Goal: Task Accomplishment & Management: Manage account settings

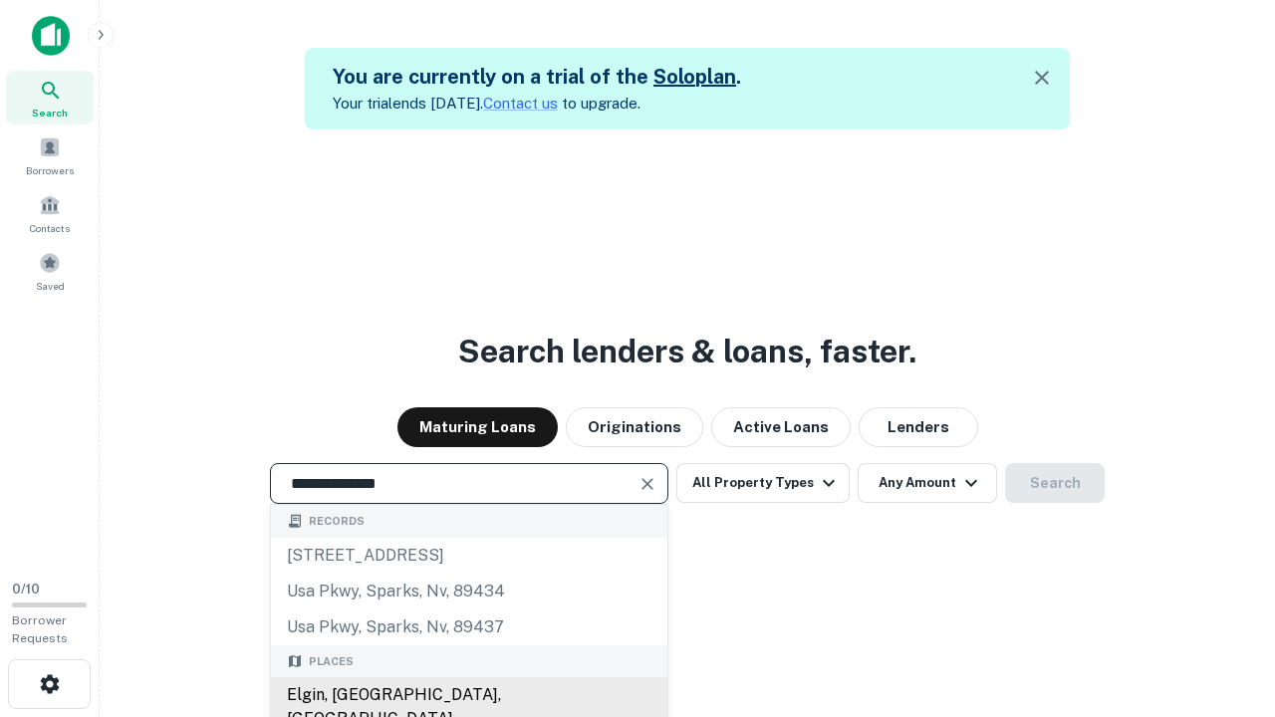
click at [468, 695] on div "Elgin, [GEOGRAPHIC_DATA], [GEOGRAPHIC_DATA]" at bounding box center [469, 707] width 396 height 60
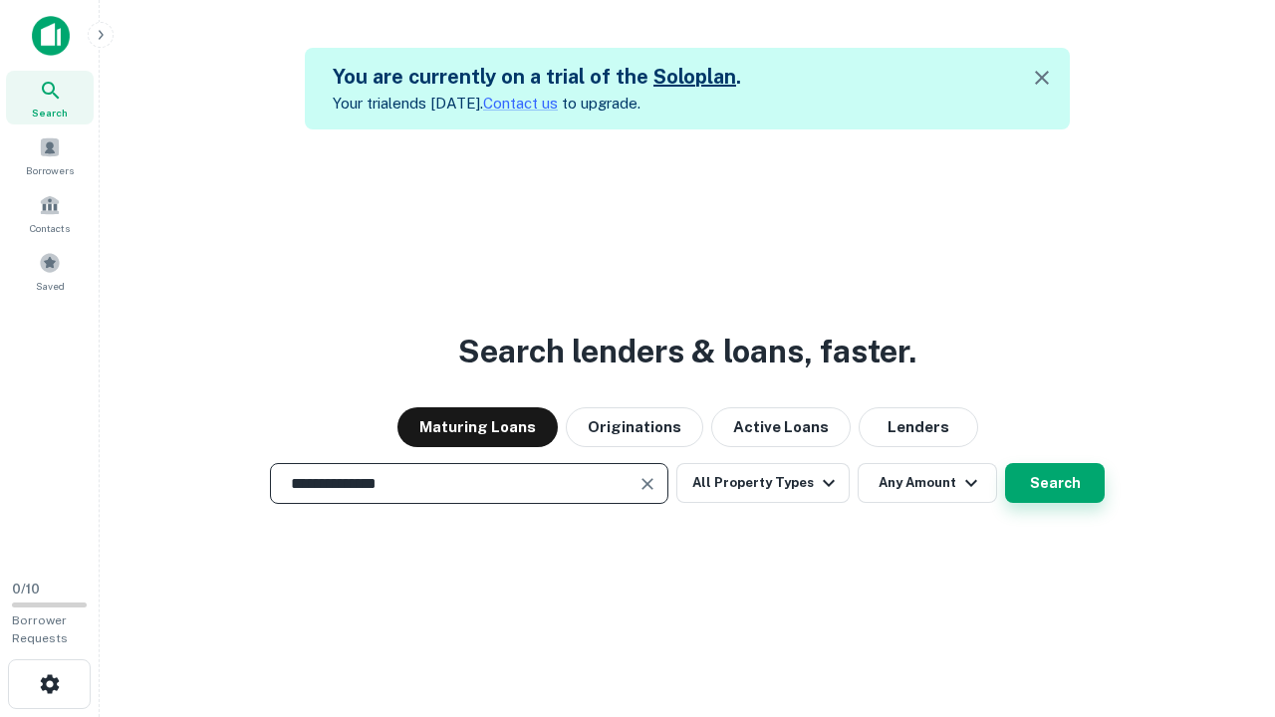
type input "**********"
click at [1055, 483] on button "Search" at bounding box center [1055, 483] width 100 height 40
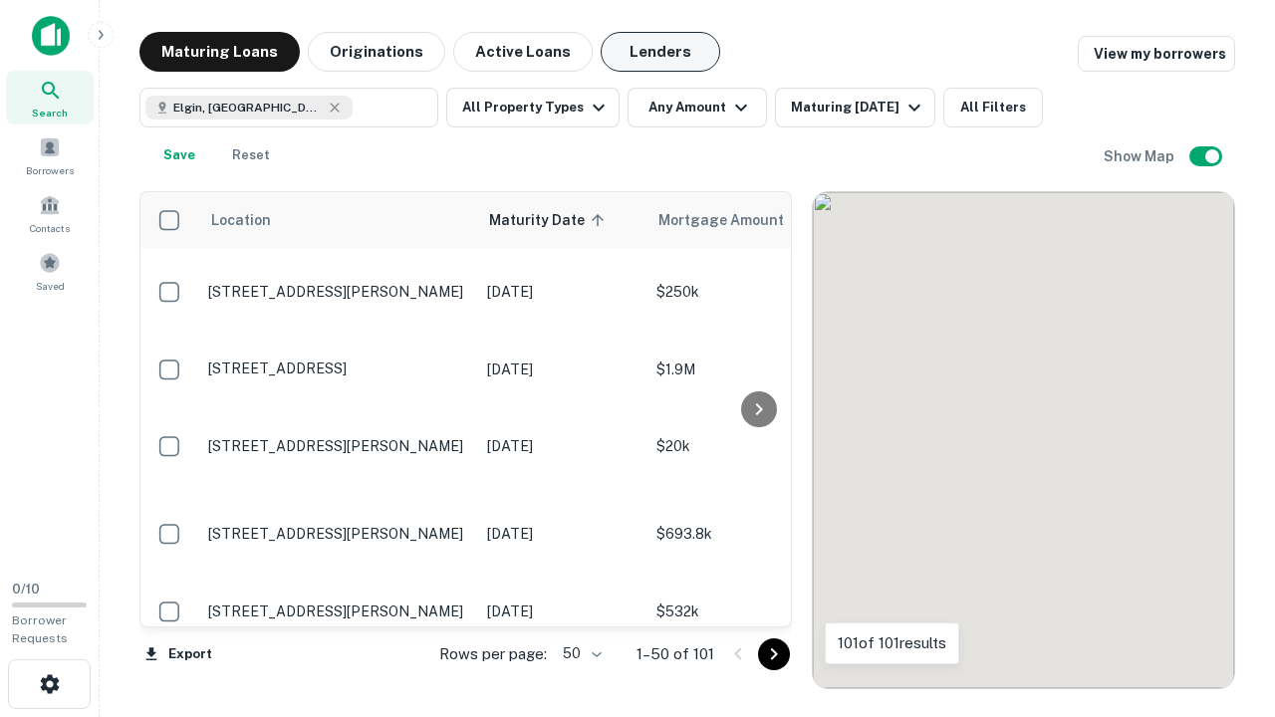
click at [660, 52] on button "Lenders" at bounding box center [661, 52] width 120 height 40
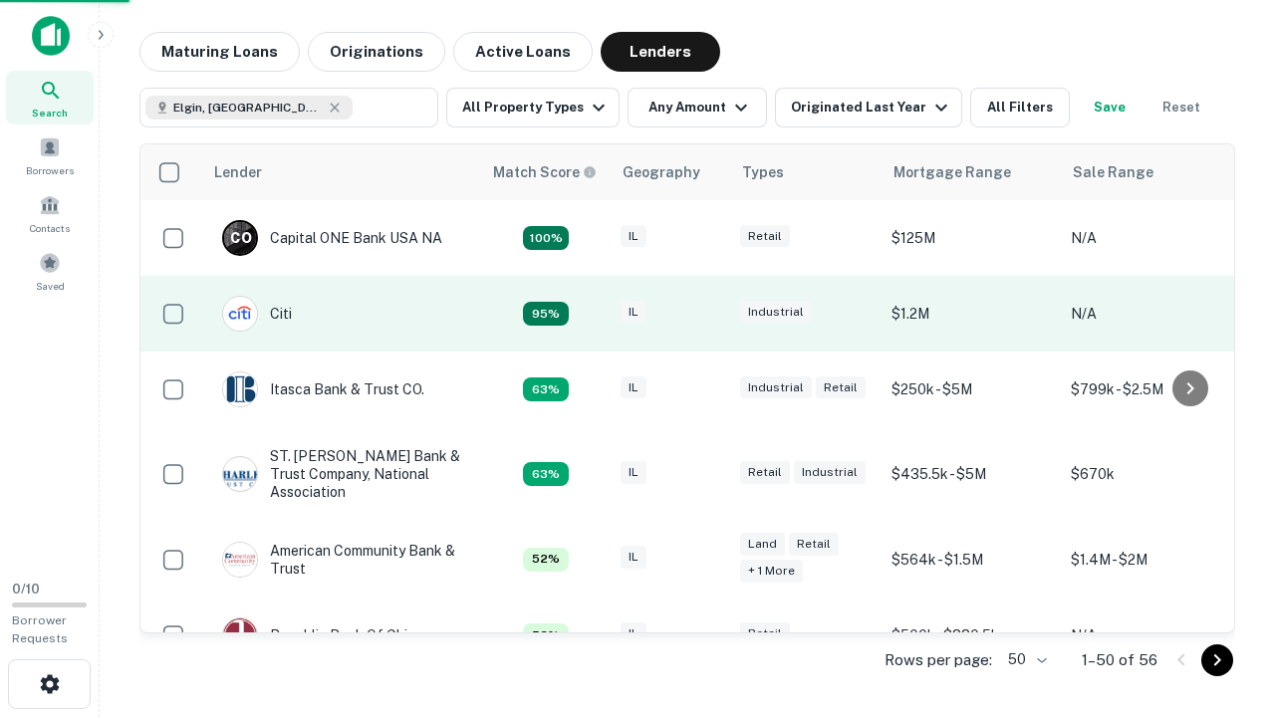
click at [707, 314] on div "IL" at bounding box center [671, 314] width 100 height 27
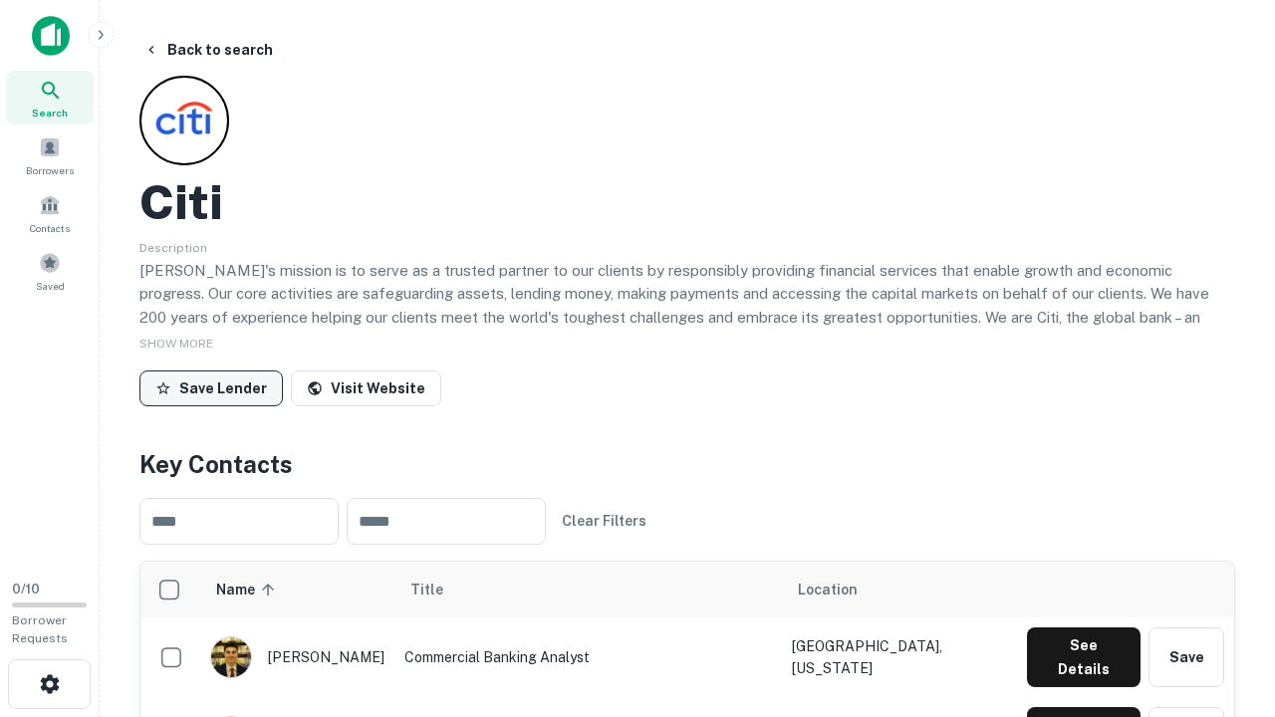
click at [211, 387] on button "Save Lender" at bounding box center [210, 389] width 143 height 36
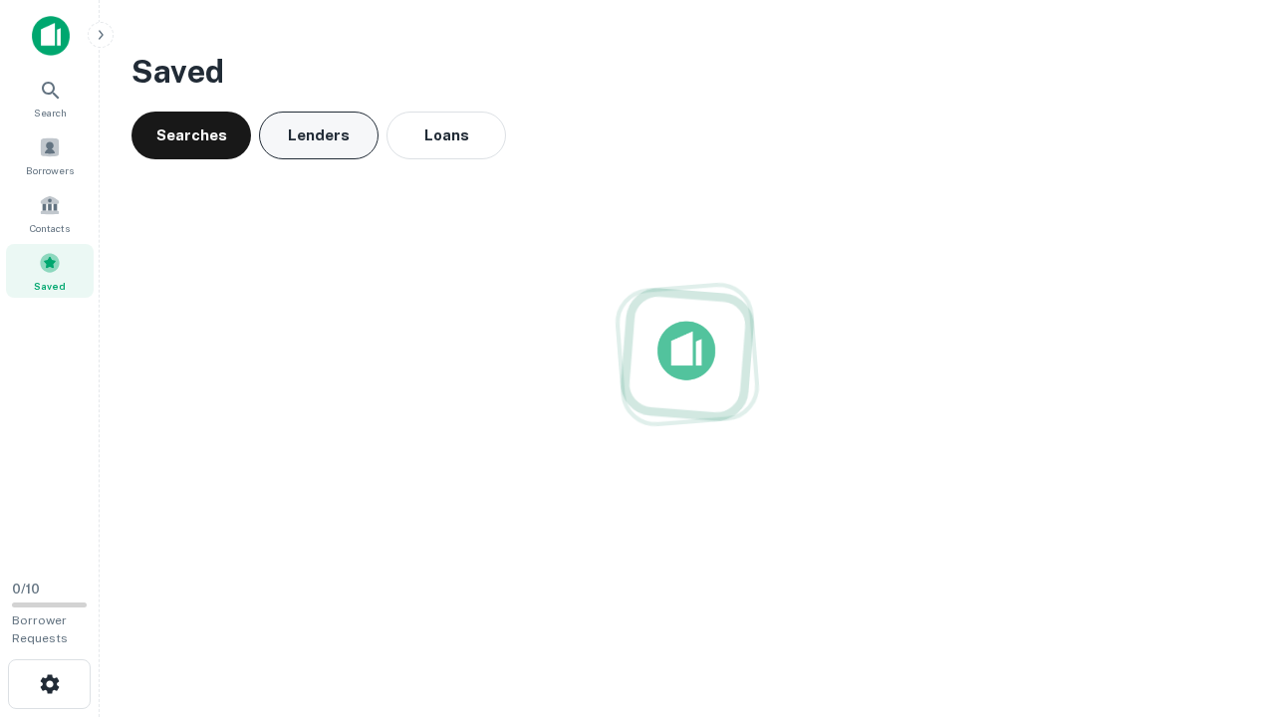
click at [319, 135] on button "Lenders" at bounding box center [319, 136] width 120 height 48
